Goal: Find specific page/section: Find specific page/section

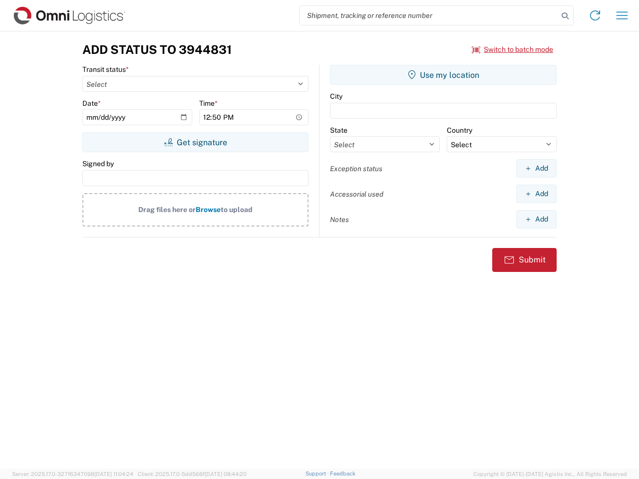
click at [429, 15] on input "search" at bounding box center [429, 15] width 259 height 19
click at [565, 16] on icon at bounding box center [565, 16] width 14 height 14
click at [595, 15] on icon at bounding box center [595, 15] width 16 height 16
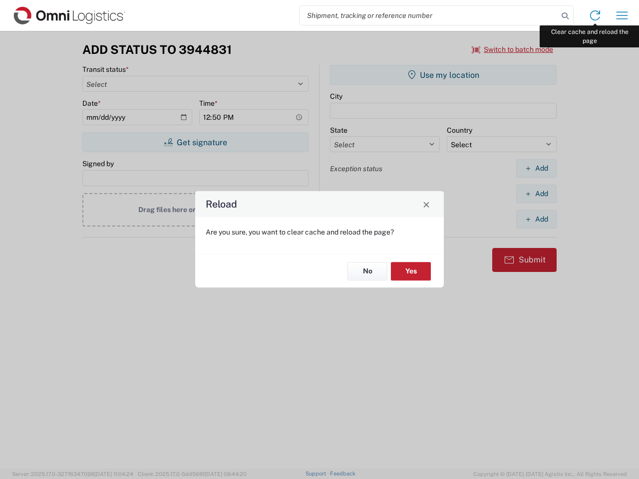
click at [622, 15] on div "Reload Are you sure, you want to clear cache and reload the page? No Yes" at bounding box center [319, 239] width 639 height 479
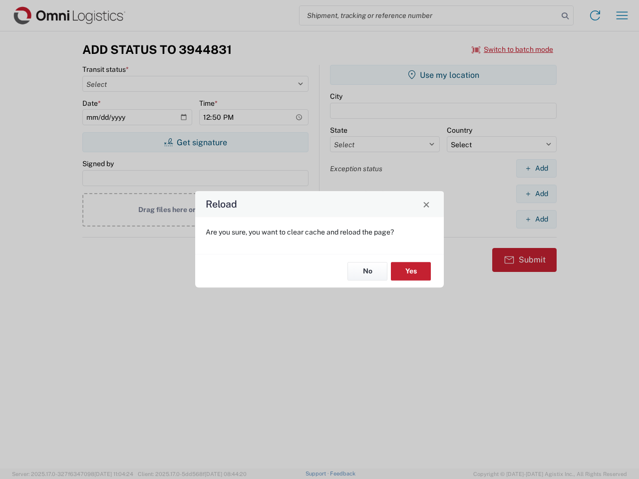
click at [513, 49] on div "Reload Are you sure, you want to clear cache and reload the page? No Yes" at bounding box center [319, 239] width 639 height 479
click at [195, 142] on div "Reload Are you sure, you want to clear cache and reload the page? No Yes" at bounding box center [319, 239] width 639 height 479
click at [443, 75] on div "Reload Are you sure, you want to clear cache and reload the page? No Yes" at bounding box center [319, 239] width 639 height 479
click at [536, 168] on div "Reload Are you sure, you want to clear cache and reload the page? No Yes" at bounding box center [319, 239] width 639 height 479
click at [536, 194] on div "Reload Are you sure, you want to clear cache and reload the page? No Yes" at bounding box center [319, 239] width 639 height 479
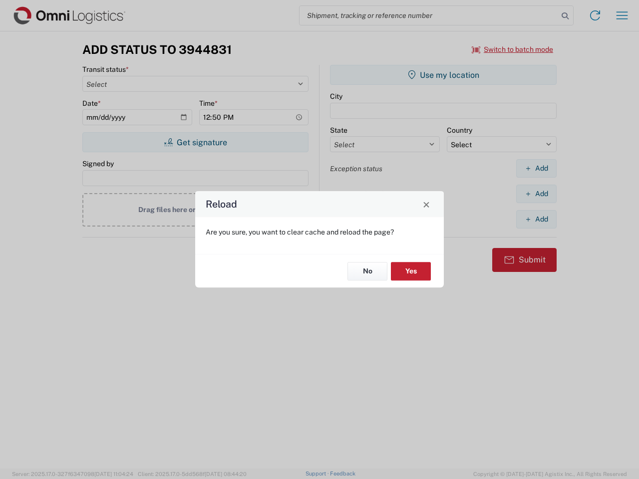
click at [536, 219] on div "Reload Are you sure, you want to clear cache and reload the page? No Yes" at bounding box center [319, 239] width 639 height 479
